Goal: Task Accomplishment & Management: Manage account settings

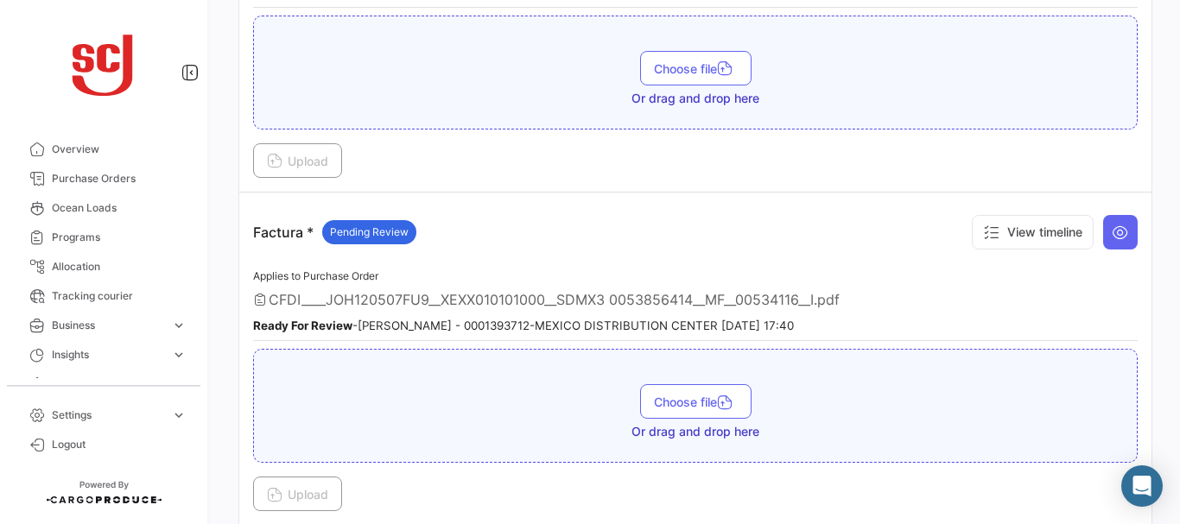
scroll to position [1319, 0]
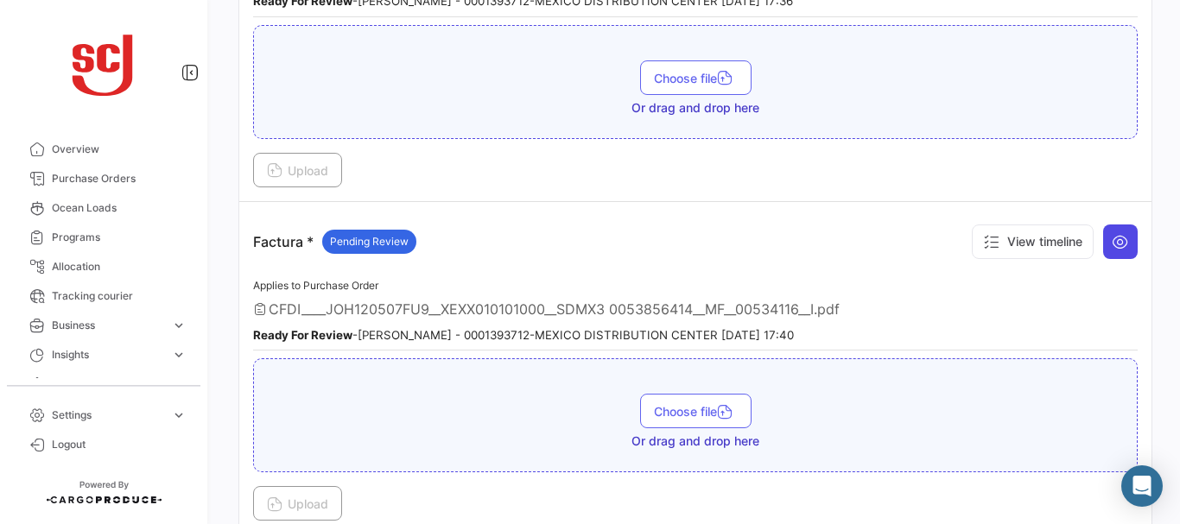
click at [1107, 225] on button at bounding box center [1120, 242] width 35 height 35
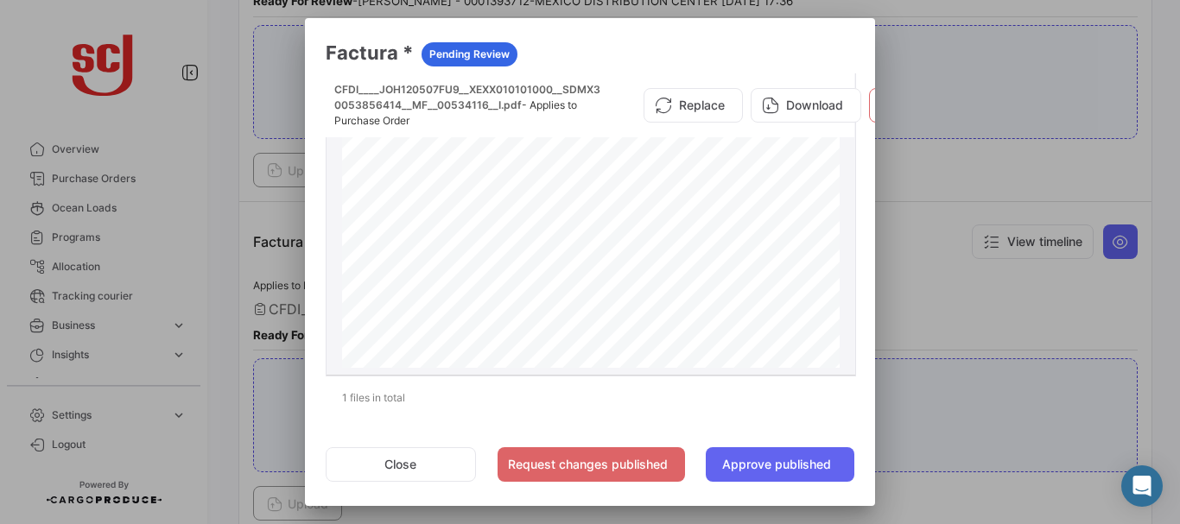
drag, startPoint x: 840, startPoint y: 174, endPoint x: 840, endPoint y: 184, distance: 9.5
click at [840, 184] on datatable-body-cell "CFDI____JOH120507FU9__XEXX010101000__SDMX3 0053856414__MF__00534116__I.pdf - Ap…" at bounding box center [591, 223] width 529 height 301
click at [941, 176] on div at bounding box center [590, 262] width 1180 height 524
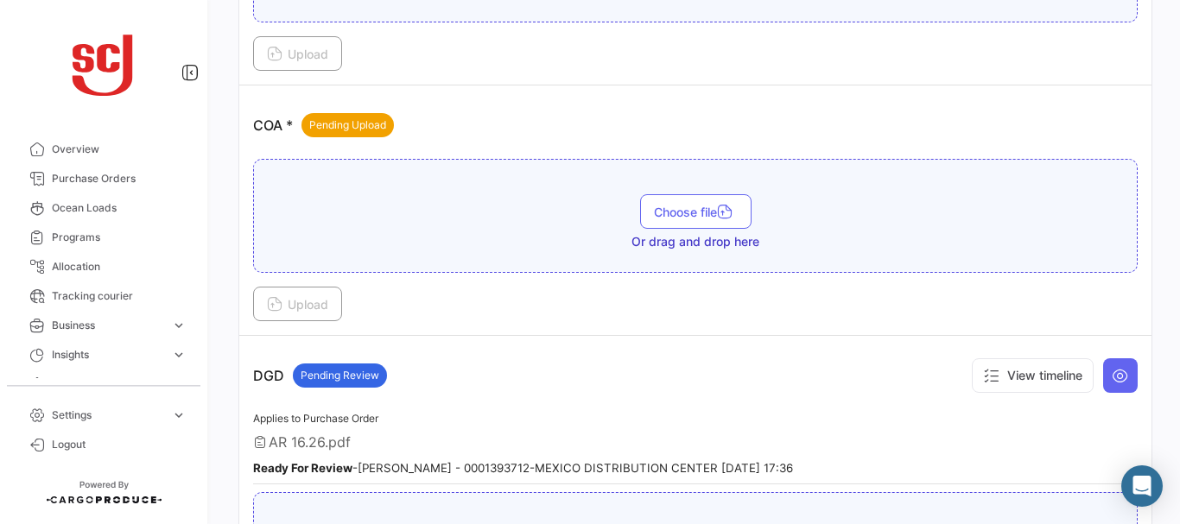
scroll to position [802, 0]
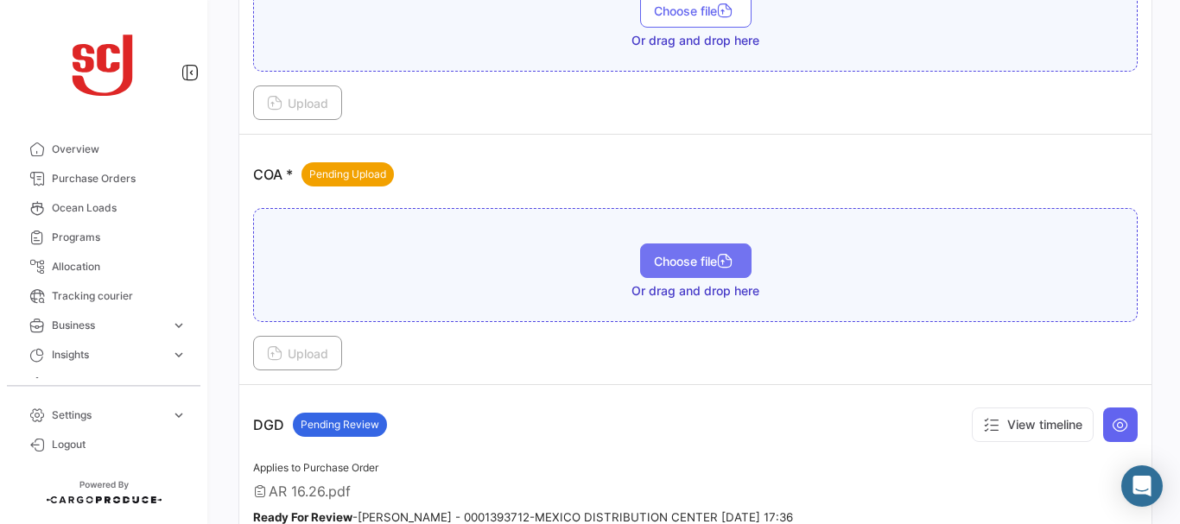
click at [688, 268] on span "Choose file" at bounding box center [696, 261] width 84 height 15
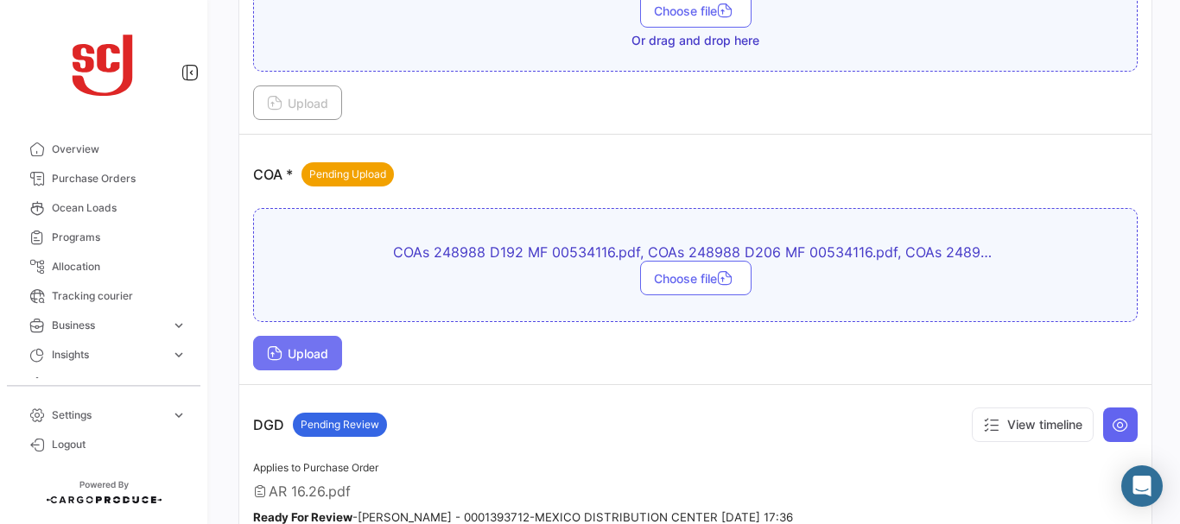
click at [294, 352] on span "Upload" at bounding box center [297, 353] width 61 height 15
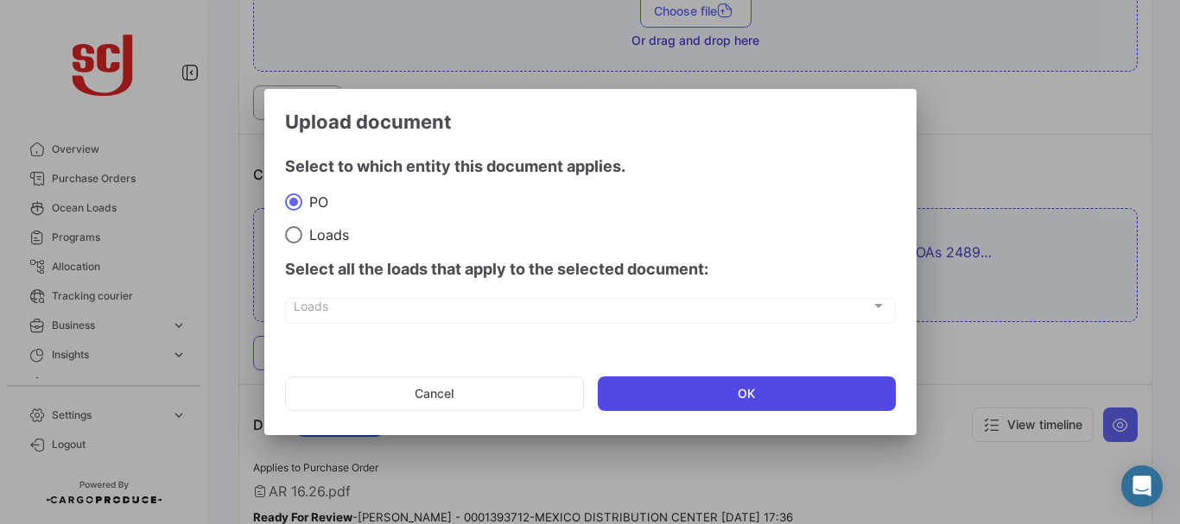
click at [707, 409] on button "OK" at bounding box center [747, 394] width 298 height 35
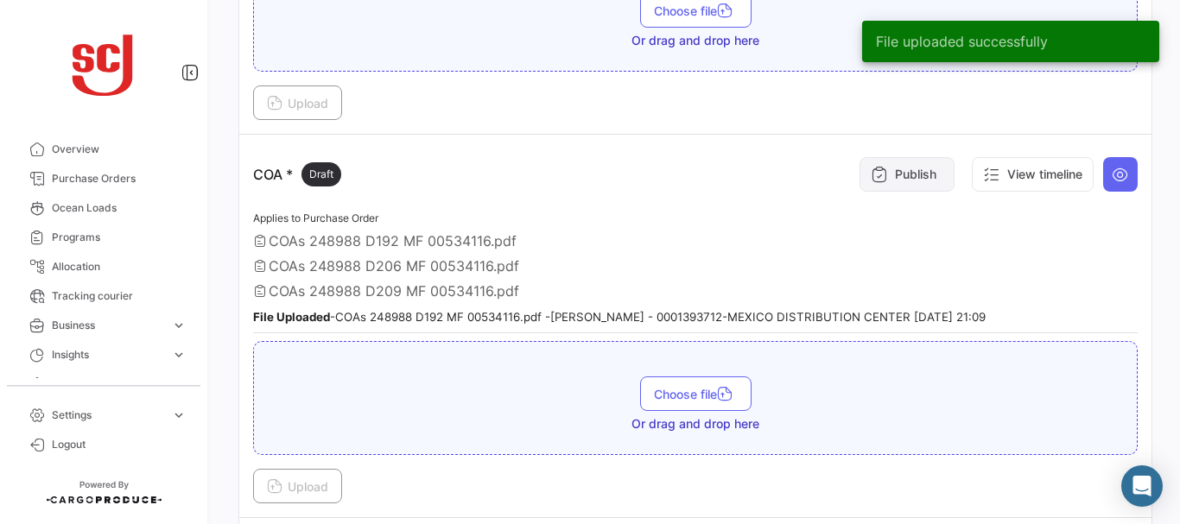
click at [885, 173] on button "Publish" at bounding box center [907, 174] width 95 height 35
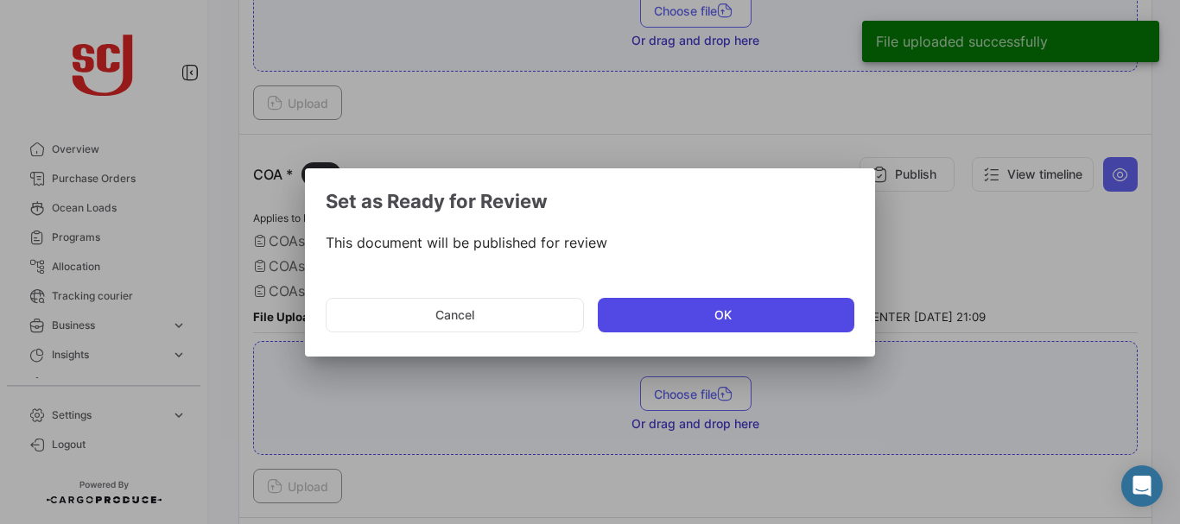
click at [638, 314] on button "OK" at bounding box center [726, 315] width 257 height 35
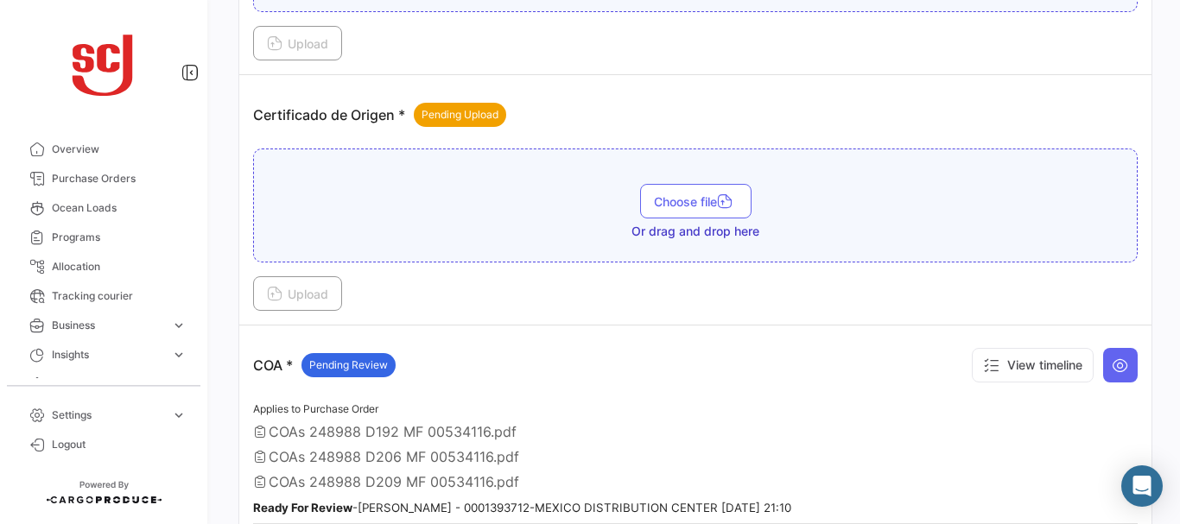
scroll to position [601, 0]
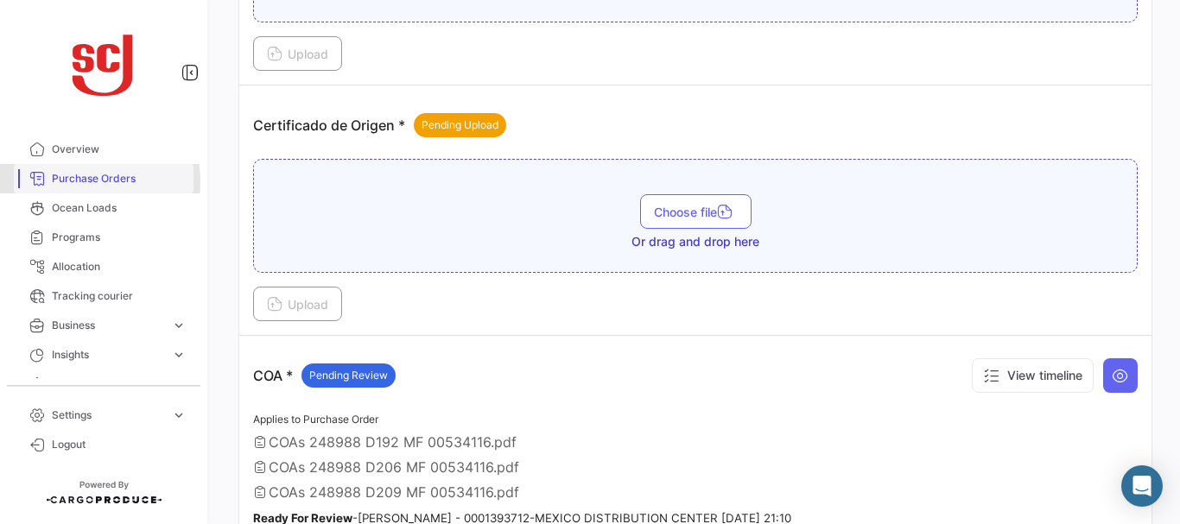
click at [78, 182] on span "Purchase Orders" at bounding box center [119, 179] width 135 height 16
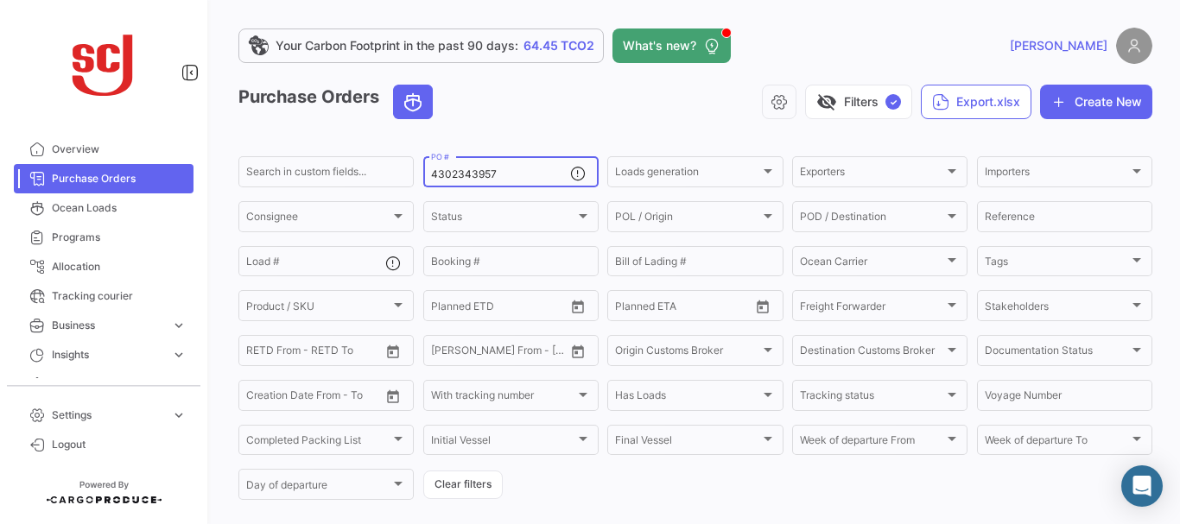
click at [523, 175] on input "4302343957" at bounding box center [500, 174] width 139 height 12
type input "4302335934"
click at [515, 176] on input "4302335934" at bounding box center [500, 174] width 139 height 12
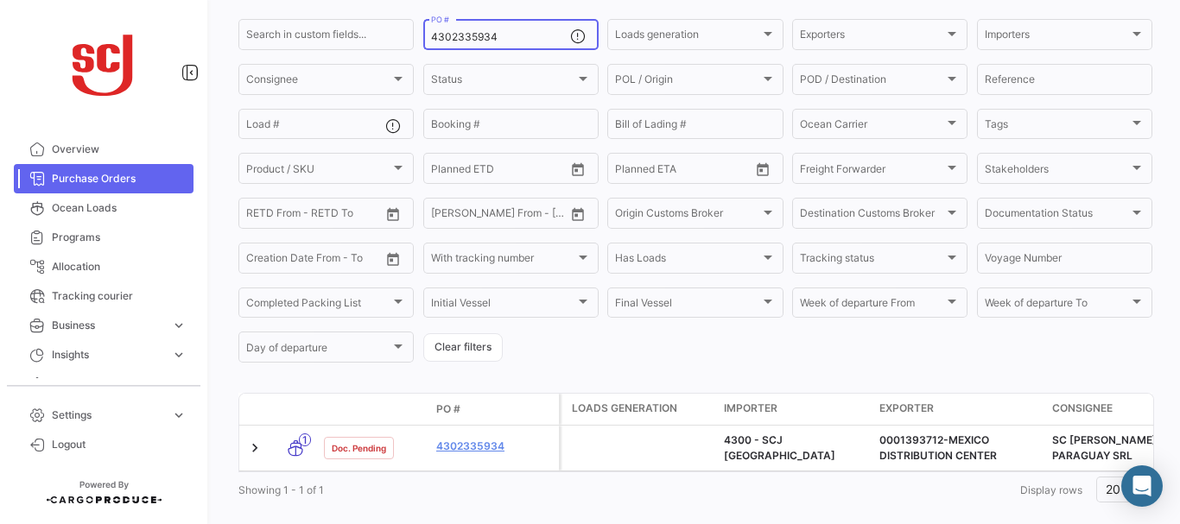
scroll to position [174, 0]
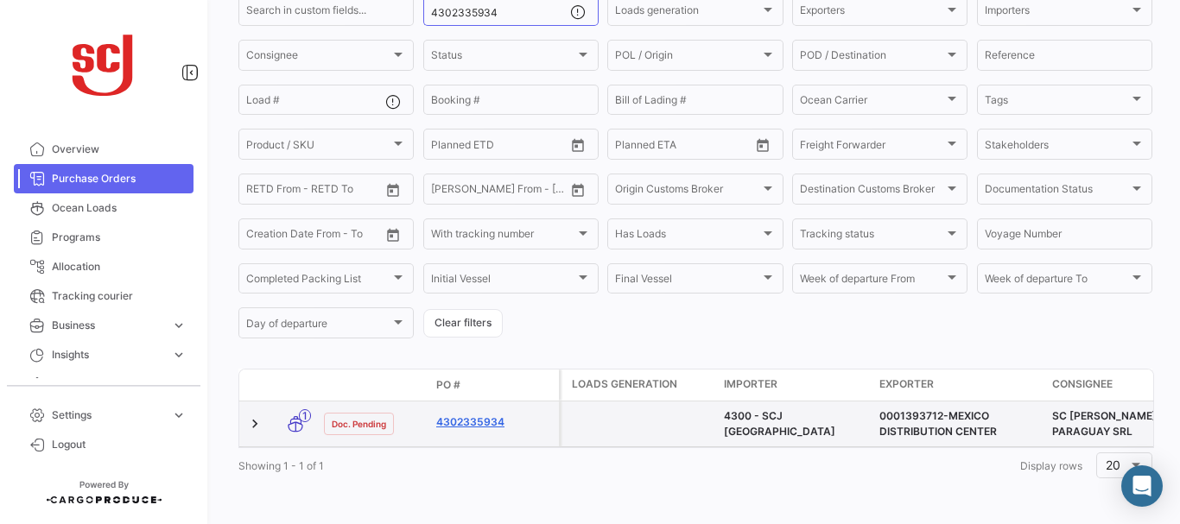
click at [492, 415] on link "4302335934" at bounding box center [494, 423] width 116 height 16
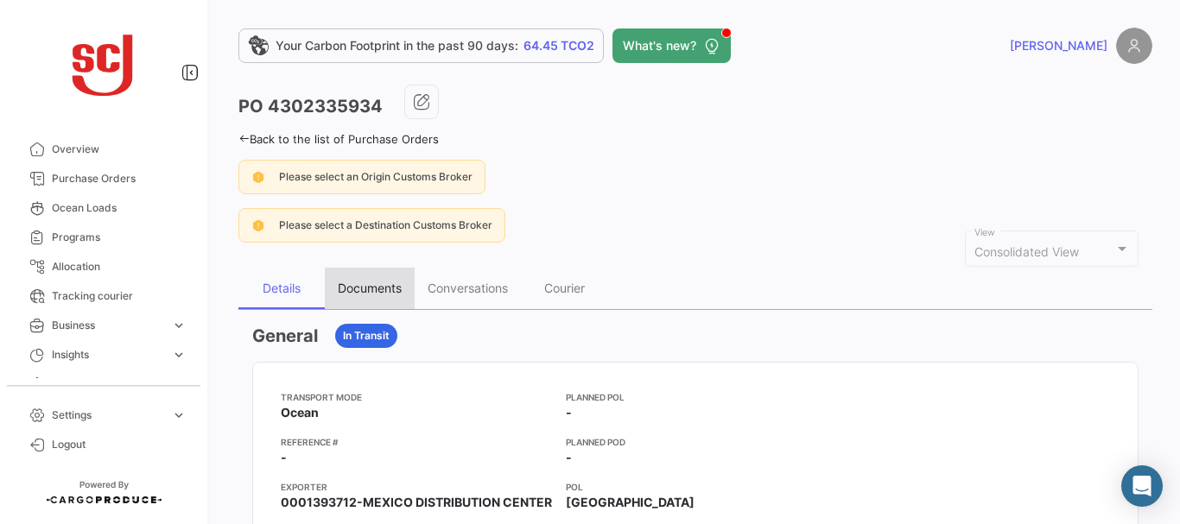
click at [371, 288] on div "Documents" at bounding box center [370, 288] width 64 height 15
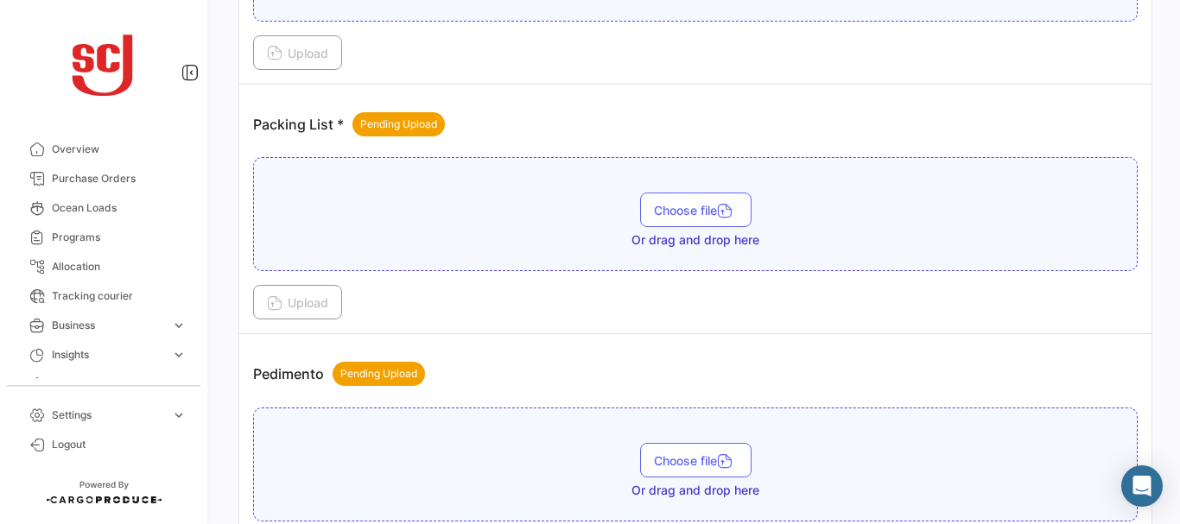
scroll to position [1301, 0]
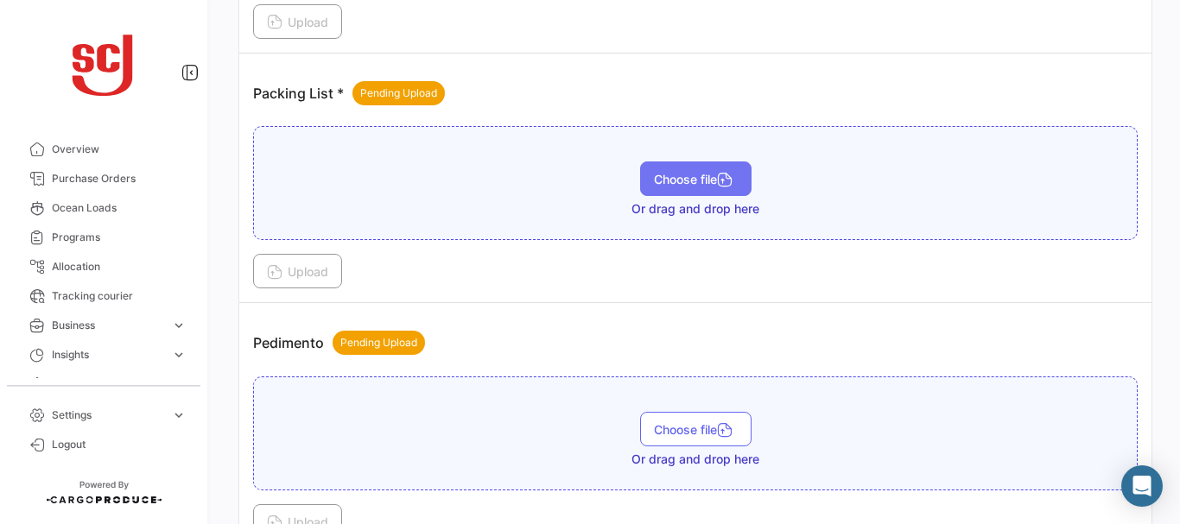
click at [717, 175] on icon "button" at bounding box center [725, 182] width 16 height 16
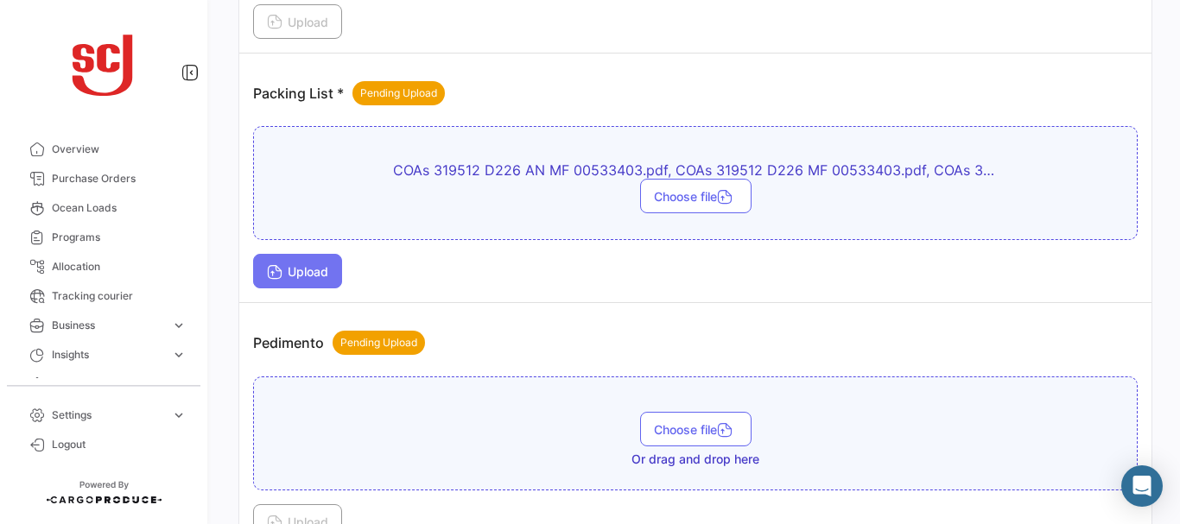
click at [312, 255] on button "Upload" at bounding box center [297, 271] width 89 height 35
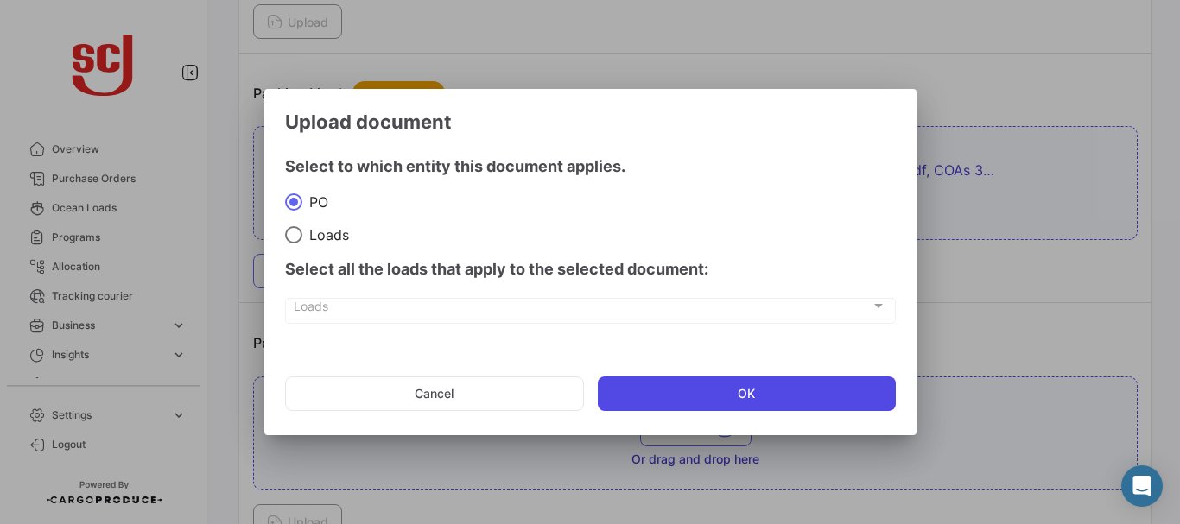
click at [655, 401] on button "OK" at bounding box center [747, 394] width 298 height 35
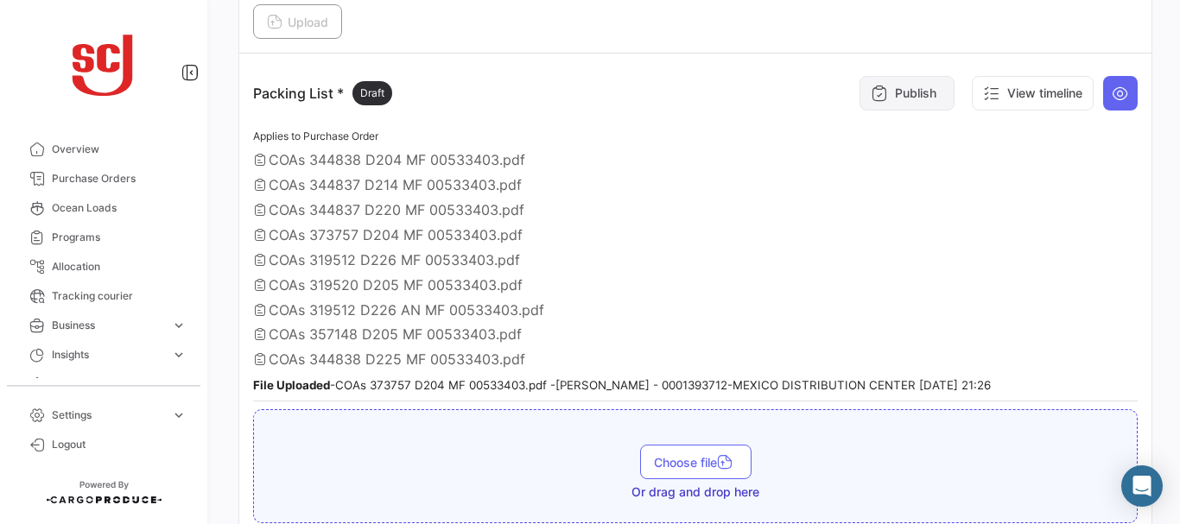
click at [900, 84] on button "Publish" at bounding box center [907, 93] width 95 height 35
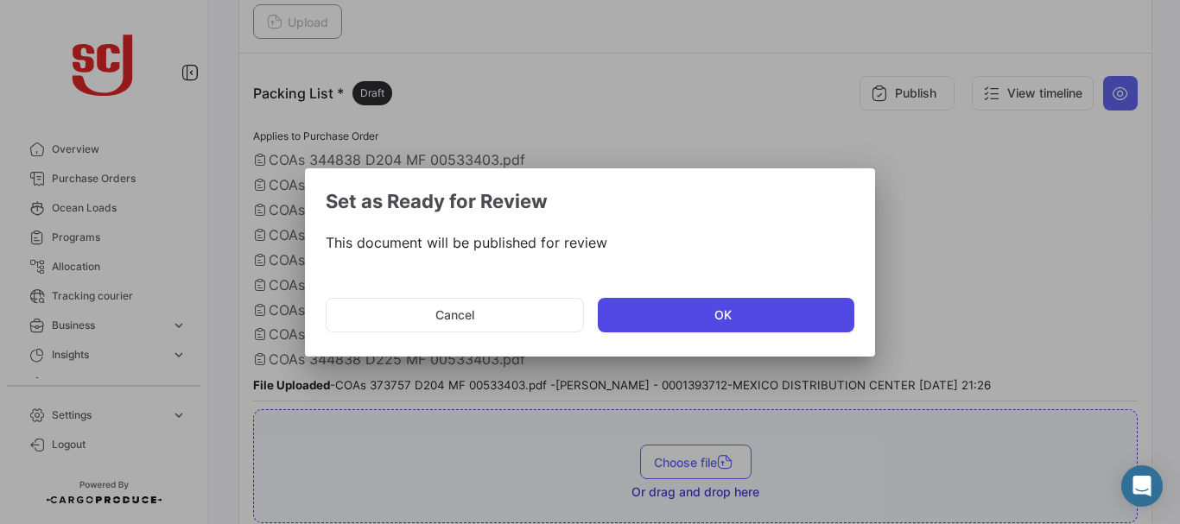
click at [661, 317] on button "OK" at bounding box center [726, 315] width 257 height 35
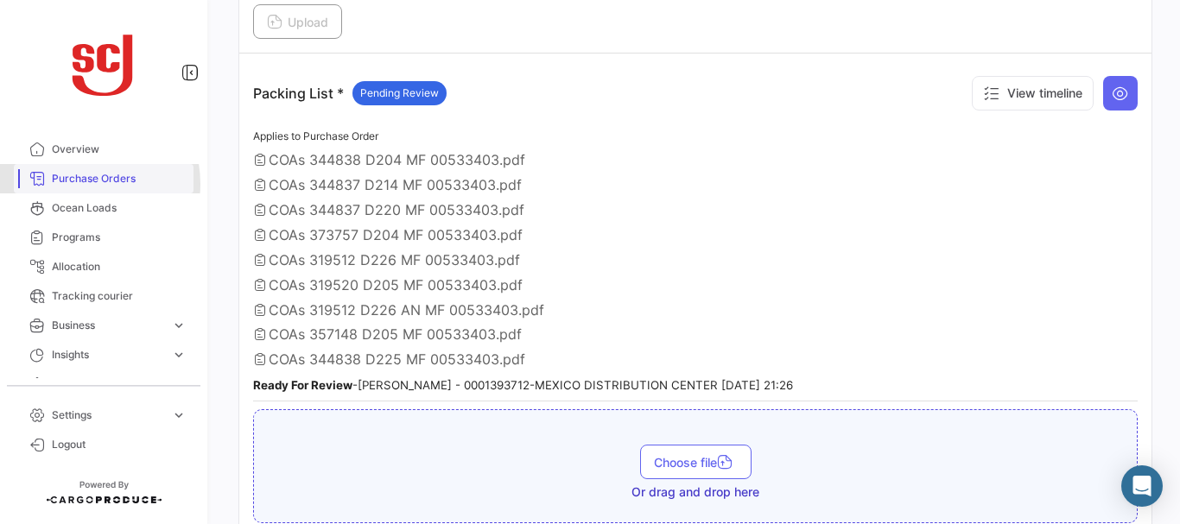
click at [77, 184] on span "Purchase Orders" at bounding box center [119, 179] width 135 height 16
